Goal: Transaction & Acquisition: Purchase product/service

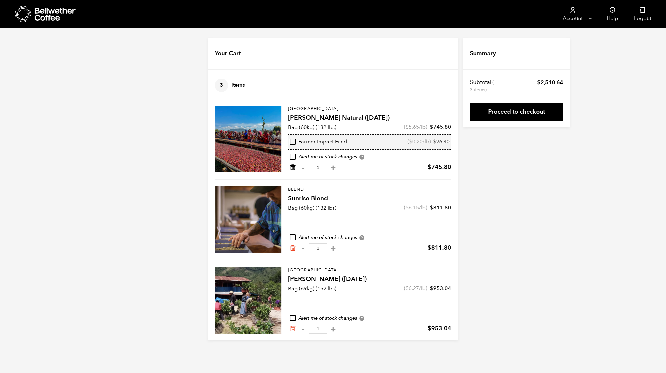
click at [292, 168] on icon "Remove from cart" at bounding box center [292, 167] width 7 height 7
click at [292, 167] on icon "Remove from cart" at bounding box center [292, 167] width 7 height 7
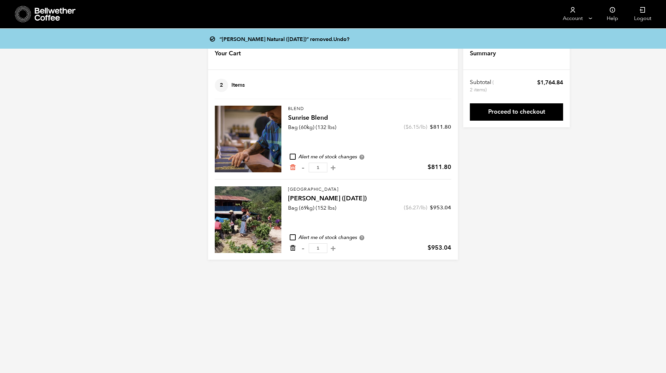
click at [292, 248] on icon "Remove from cart" at bounding box center [292, 247] width 7 height 7
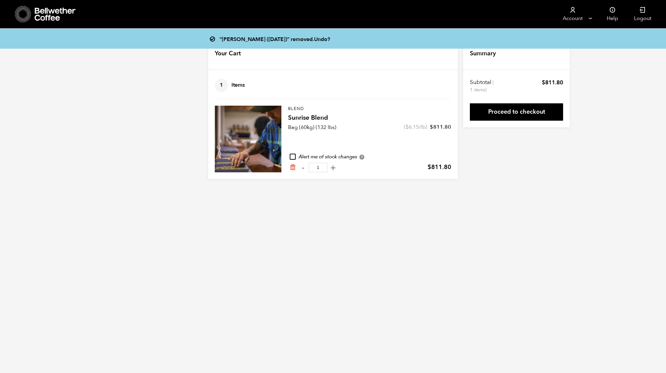
click at [57, 17] on icon at bounding box center [56, 14] width 42 height 13
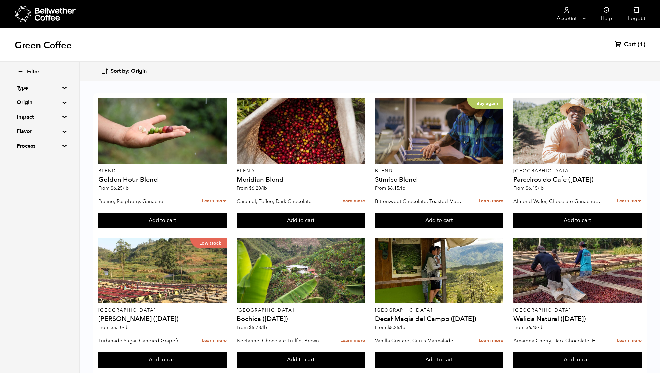
click at [24, 104] on summary "Origin" at bounding box center [40, 102] width 46 height 8
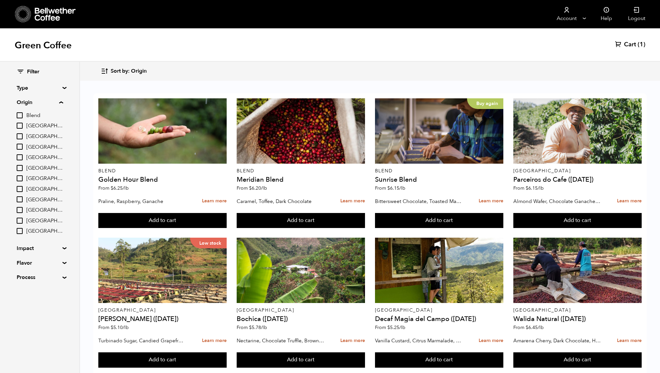
click at [21, 186] on input "[GEOGRAPHIC_DATA]" at bounding box center [20, 189] width 6 height 6
checkbox input "true"
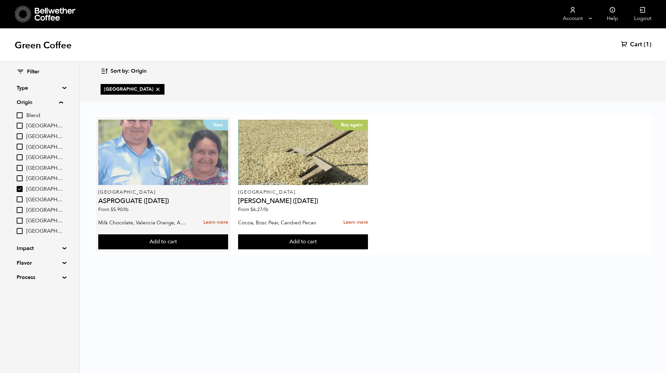
click at [136, 174] on div "New" at bounding box center [163, 152] width 130 height 65
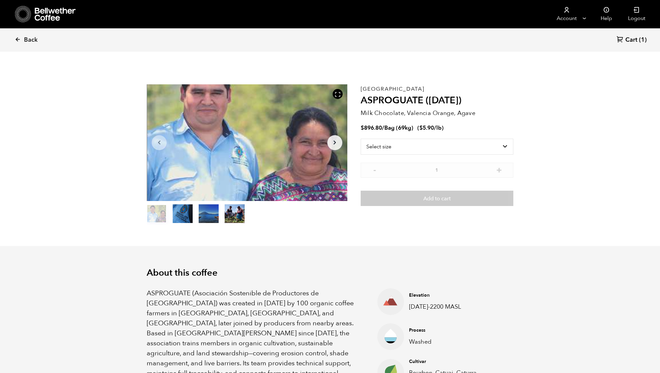
scroll to position [290, 354]
click at [416, 148] on select "Select size Bag (69kg) (152 lbs)" at bounding box center [436, 147] width 153 height 16
select select "bag-2"
click at [360, 139] on select "Select size Bag (69kg) (152 lbs)" at bounding box center [436, 147] width 153 height 16
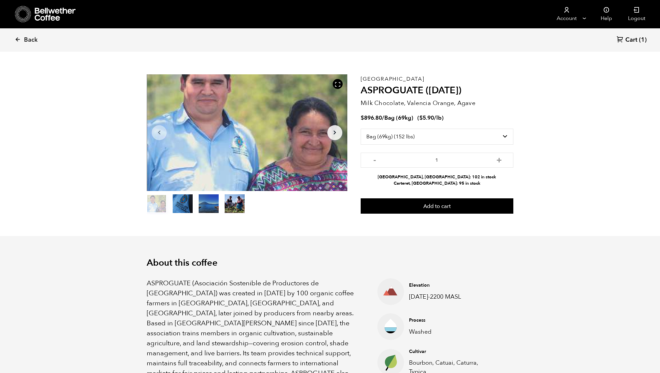
scroll to position [0, 0]
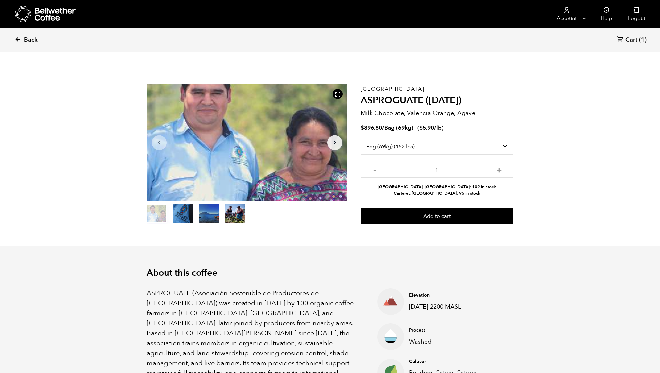
click at [31, 37] on span "Back" at bounding box center [31, 40] width 14 height 8
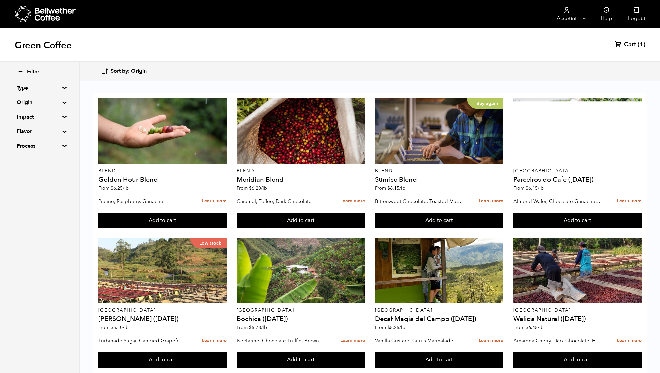
click at [628, 43] on span "Cart" at bounding box center [630, 45] width 12 height 8
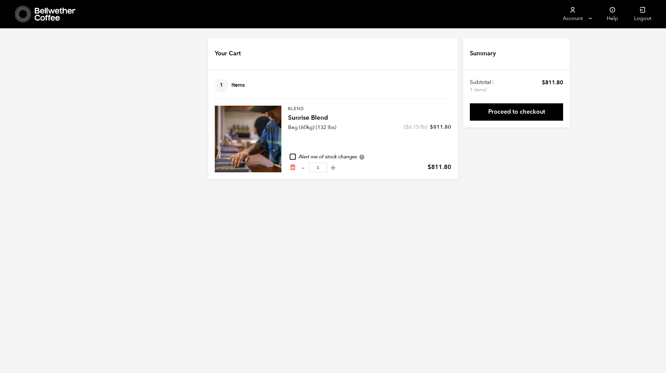
click at [47, 15] on icon at bounding box center [56, 14] width 42 height 13
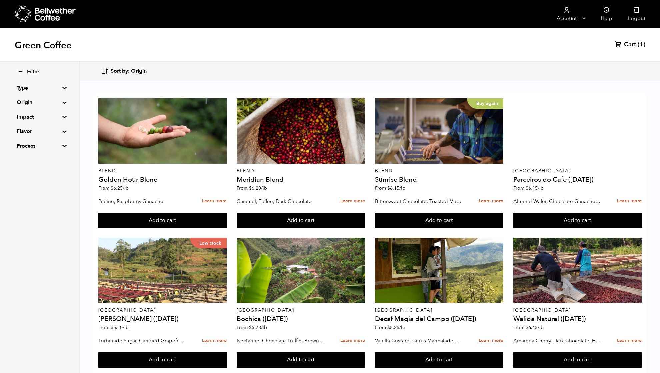
click at [636, 41] on link "Cart (1)" at bounding box center [630, 45] width 30 height 8
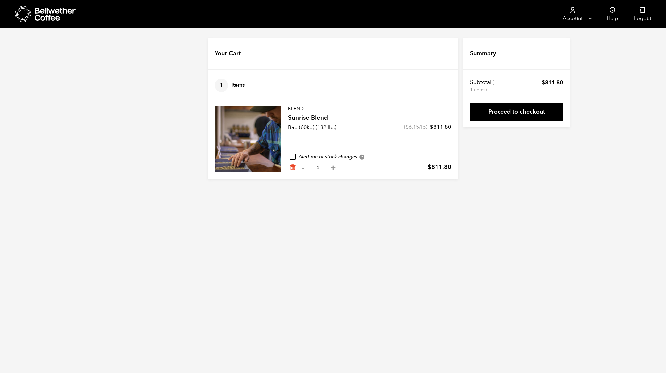
click at [37, 19] on icon at bounding box center [56, 14] width 42 height 13
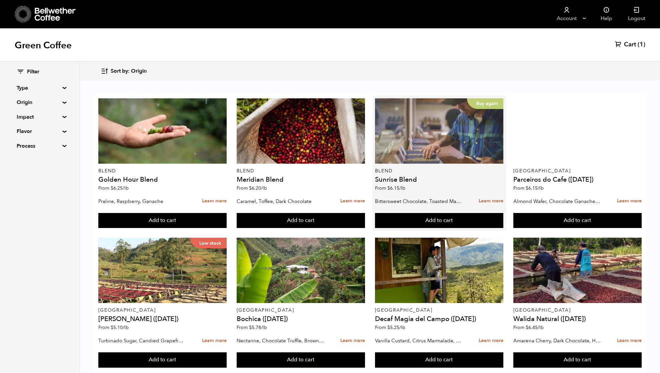
click at [445, 154] on div "Buy again" at bounding box center [439, 130] width 129 height 65
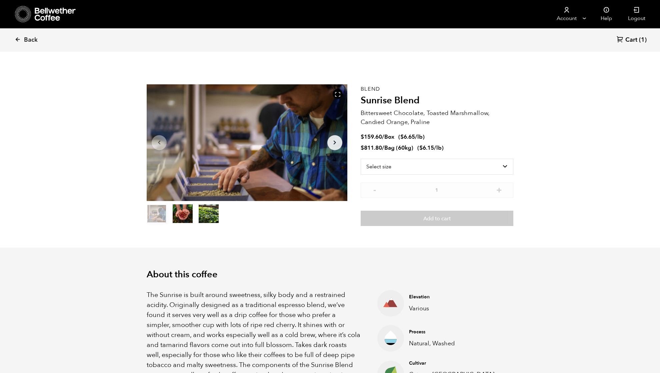
scroll to position [290, 354]
click at [398, 164] on select "Select size Bag (60kg) (132 lbs) Box (24 lbs)" at bounding box center [436, 167] width 153 height 16
select select "box"
click at [360, 159] on select "Select size Bag (60kg) (132 lbs) Box (24 lbs)" at bounding box center [436, 167] width 153 height 16
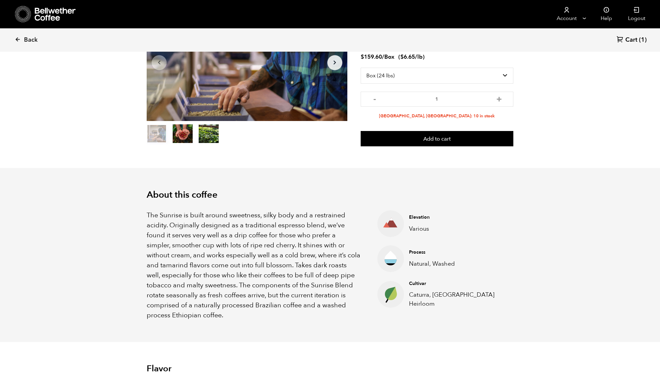
scroll to position [0, 0]
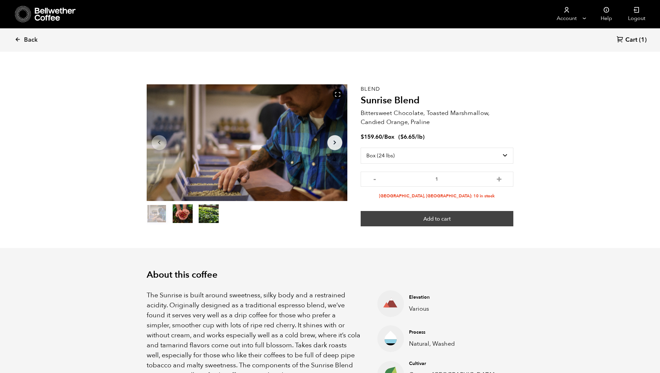
click at [440, 218] on button "Add to cart" at bounding box center [436, 218] width 153 height 15
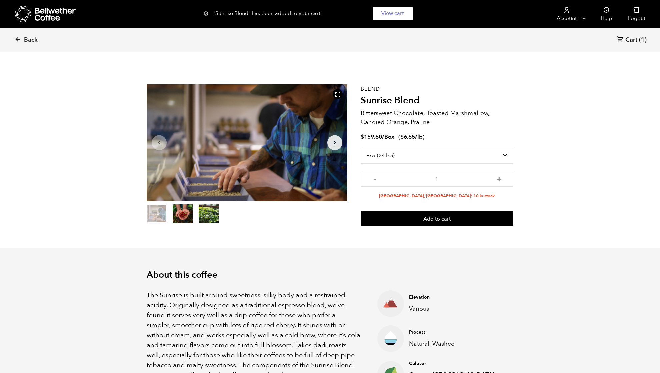
click at [632, 39] on span "Cart" at bounding box center [631, 40] width 12 height 8
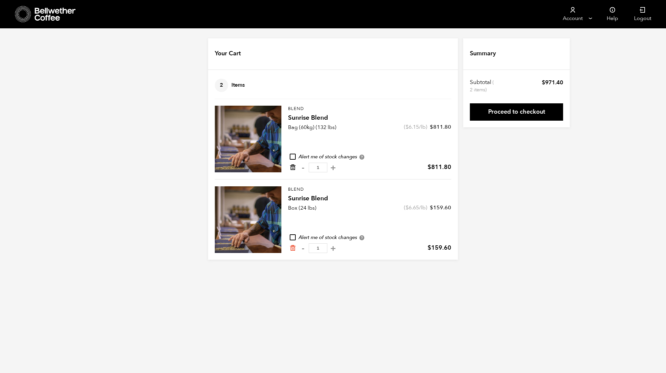
click at [292, 169] on icon "Remove from cart" at bounding box center [292, 167] width 7 height 7
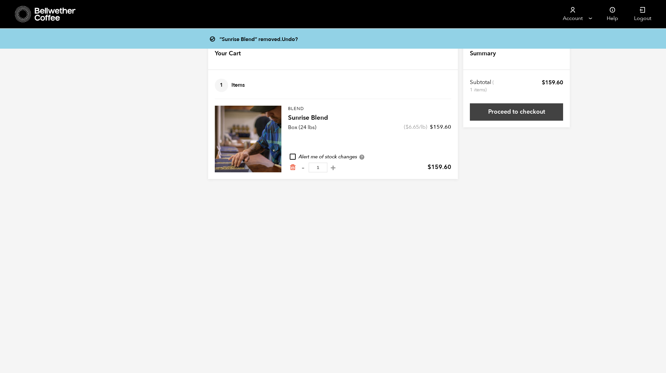
click at [530, 110] on link "Proceed to checkout" at bounding box center [516, 111] width 93 height 17
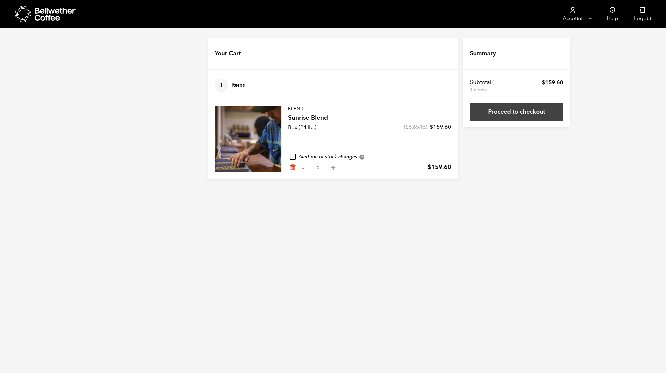
click at [525, 106] on link "Proceed to checkout" at bounding box center [516, 111] width 93 height 17
click at [294, 169] on icon "Remove from cart" at bounding box center [292, 167] width 7 height 7
